Goal: Use online tool/utility: Utilize a website feature to perform a specific function

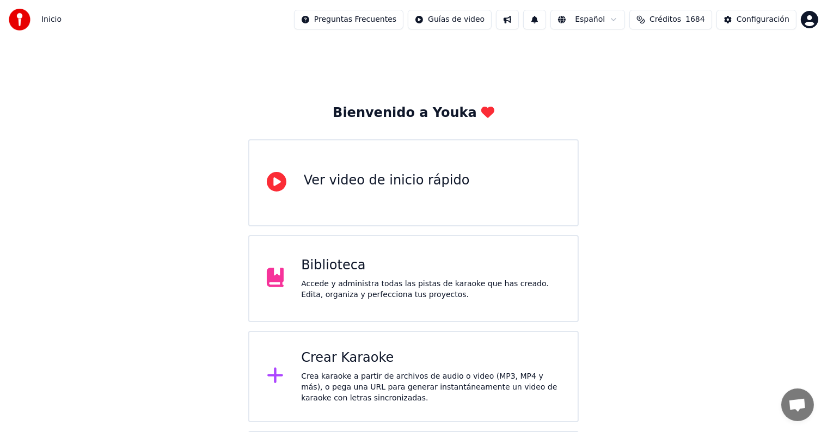
click at [396, 265] on div "Biblioteca" at bounding box center [430, 265] width 259 height 17
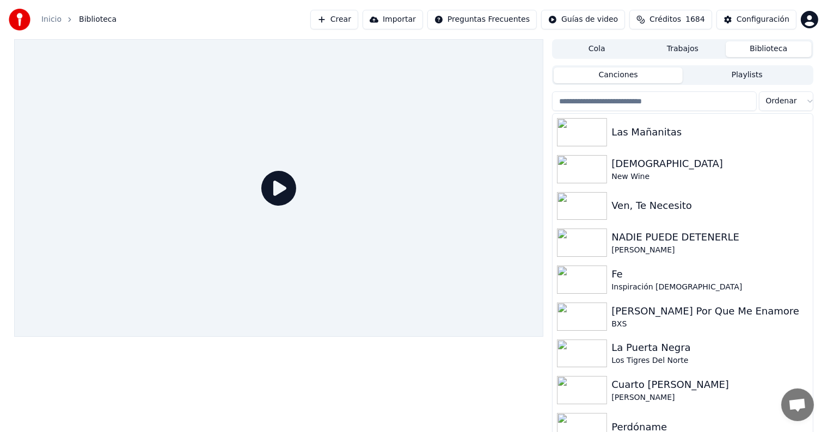
click at [396, 265] on div at bounding box center [279, 188] width 530 height 298
click at [583, 167] on img at bounding box center [582, 169] width 50 height 28
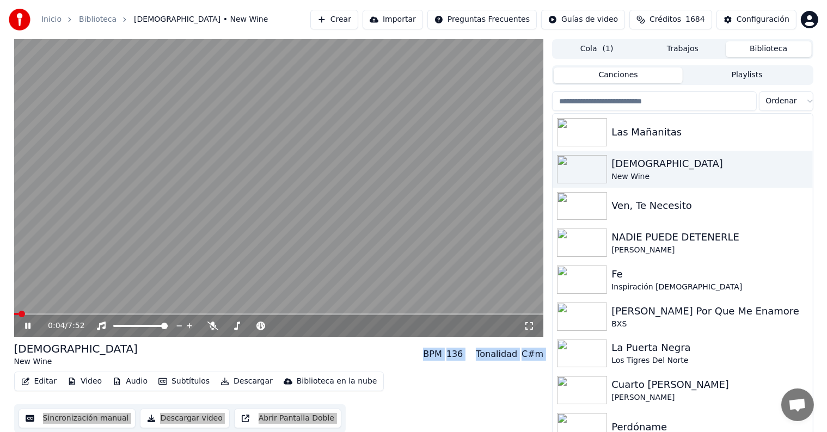
click at [47, 314] on span at bounding box center [279, 314] width 530 height 2
click at [130, 382] on button "Audio" at bounding box center [130, 381] width 44 height 15
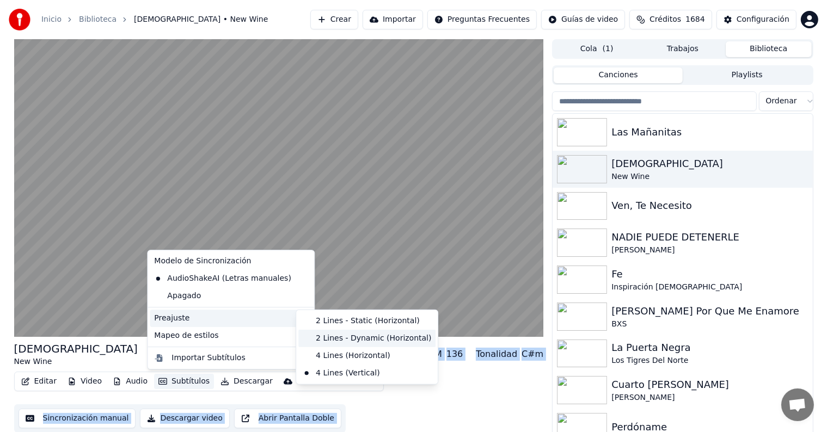
click at [321, 335] on div "2 Lines - Dynamic (Horizontal)" at bounding box center [366, 338] width 137 height 17
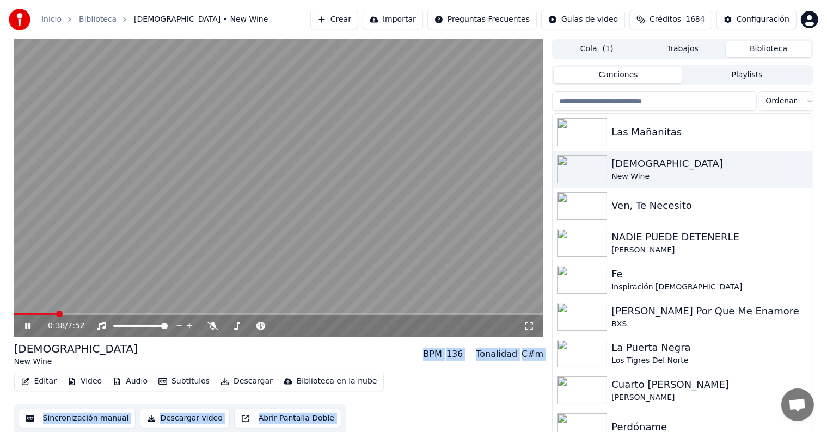
click at [93, 385] on button "Video" at bounding box center [84, 381] width 43 height 15
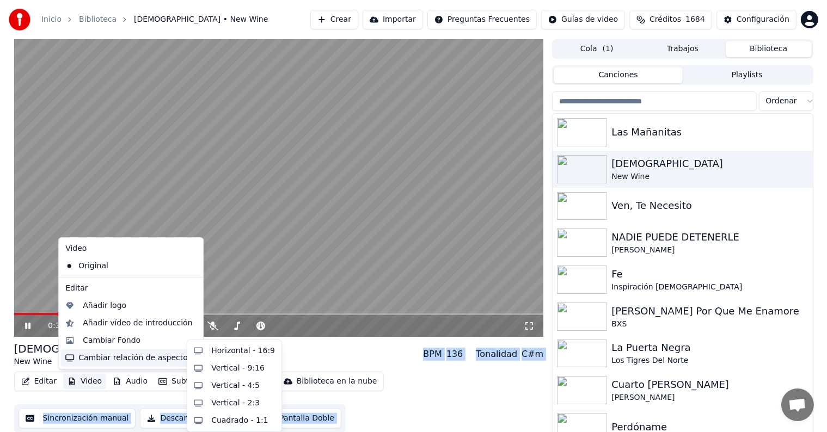
click at [161, 357] on div "Cambiar relación de aspecto" at bounding box center [131, 358] width 140 height 17
click at [216, 347] on div "Horizontal - 16:9" at bounding box center [243, 351] width 64 height 11
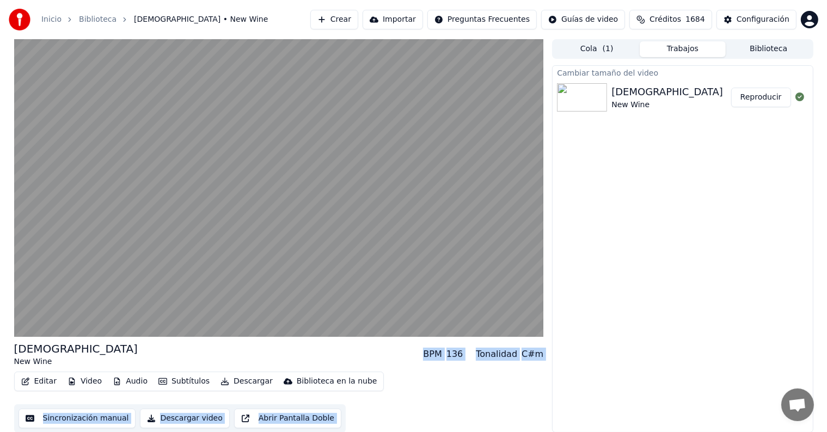
click at [95, 385] on button "Video" at bounding box center [84, 381] width 43 height 15
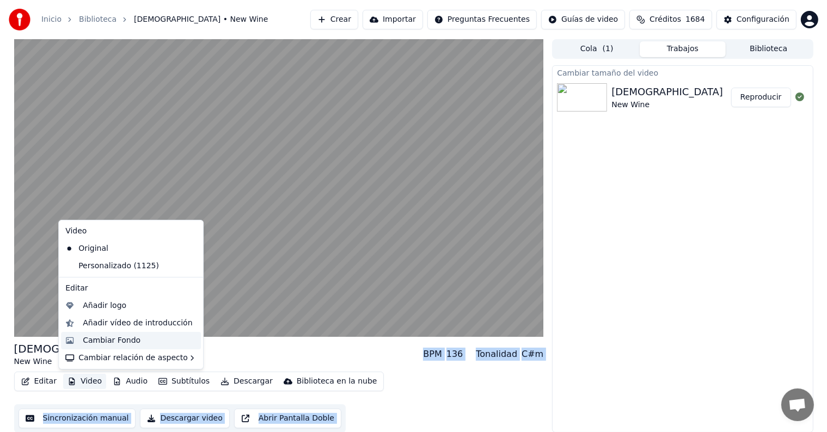
click at [131, 342] on div "Cambiar Fondo" at bounding box center [112, 340] width 58 height 11
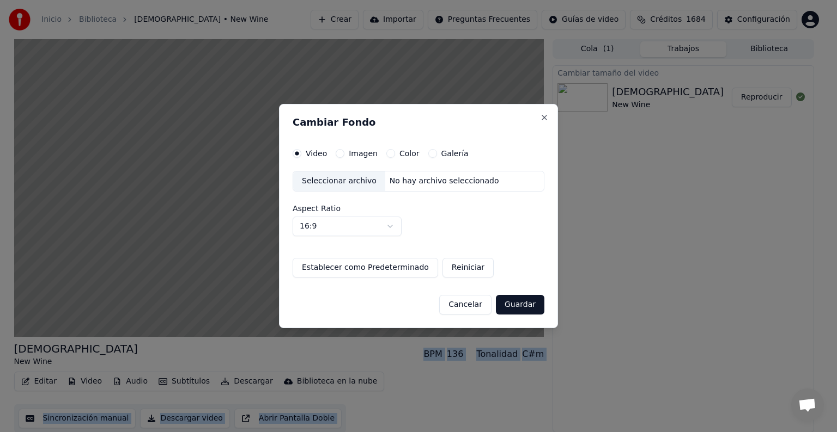
click at [441, 150] on label "Galería" at bounding box center [454, 154] width 27 height 8
click at [436, 149] on button "Galería" at bounding box center [432, 153] width 9 height 9
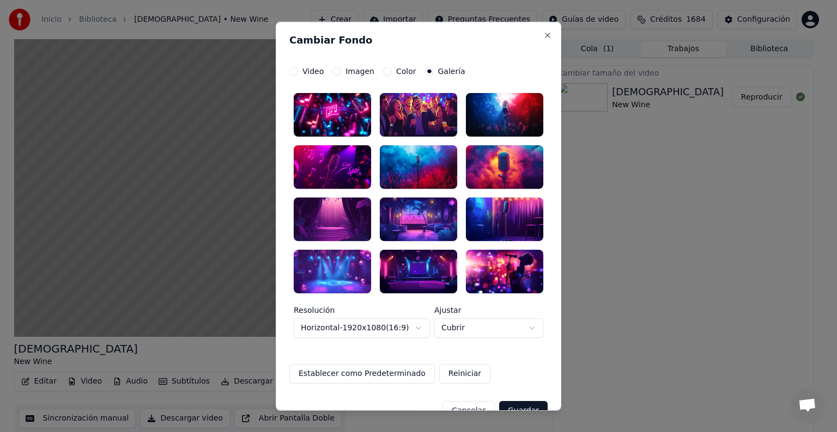
click at [479, 170] on div at bounding box center [504, 167] width 77 height 44
click at [520, 407] on button "Guardar" at bounding box center [523, 411] width 48 height 20
